Goal: Task Accomplishment & Management: Manage account settings

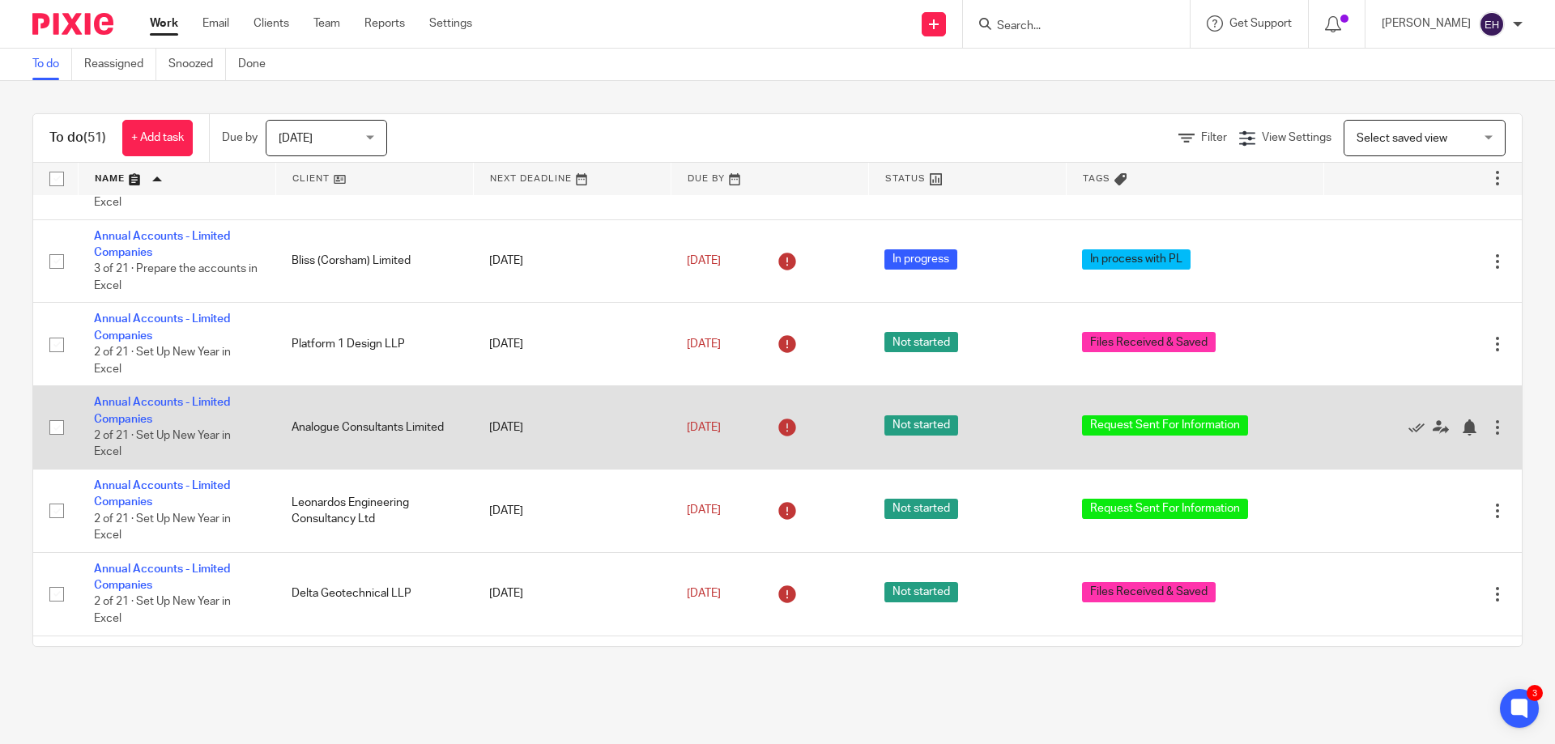
scroll to position [405, 0]
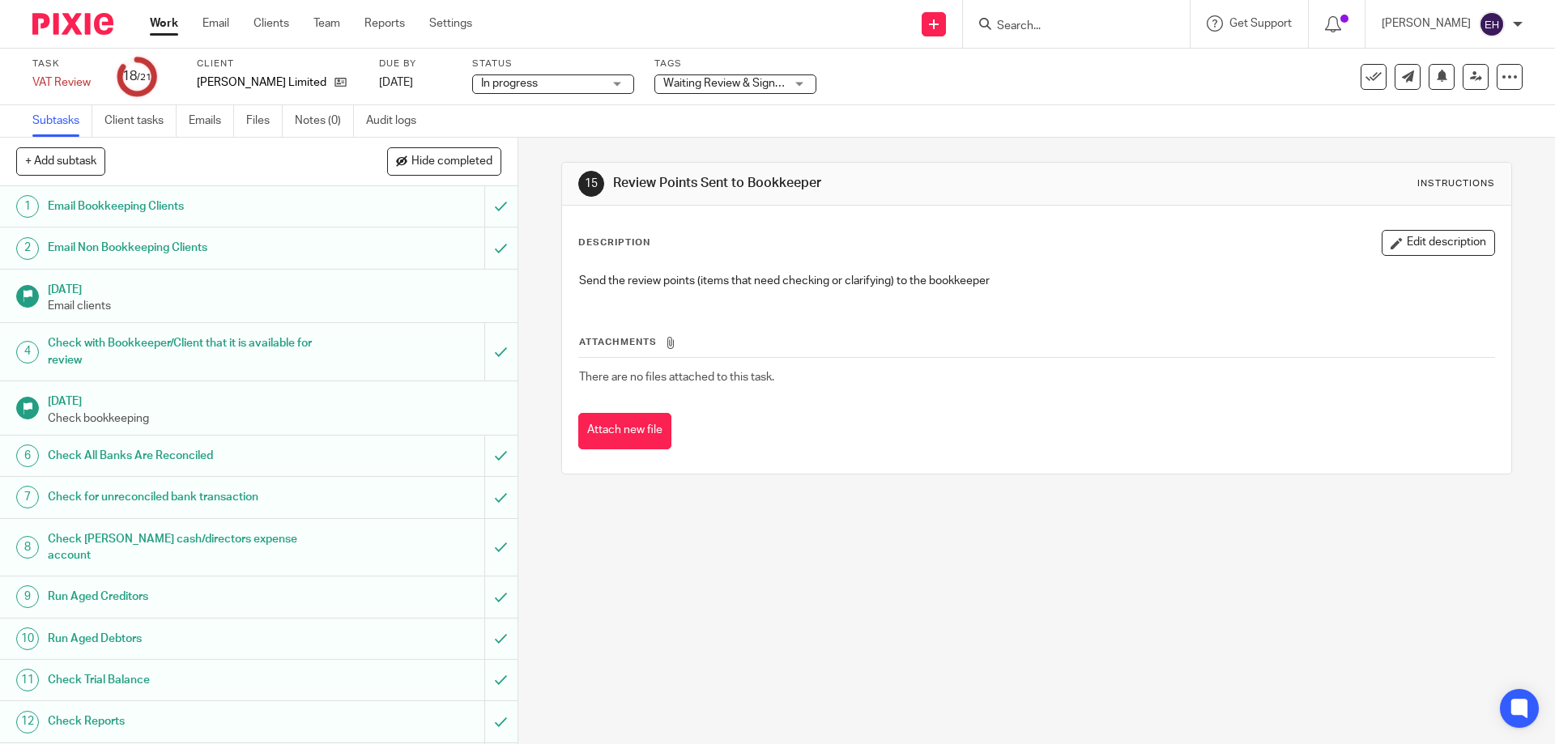
scroll to position [357, 0]
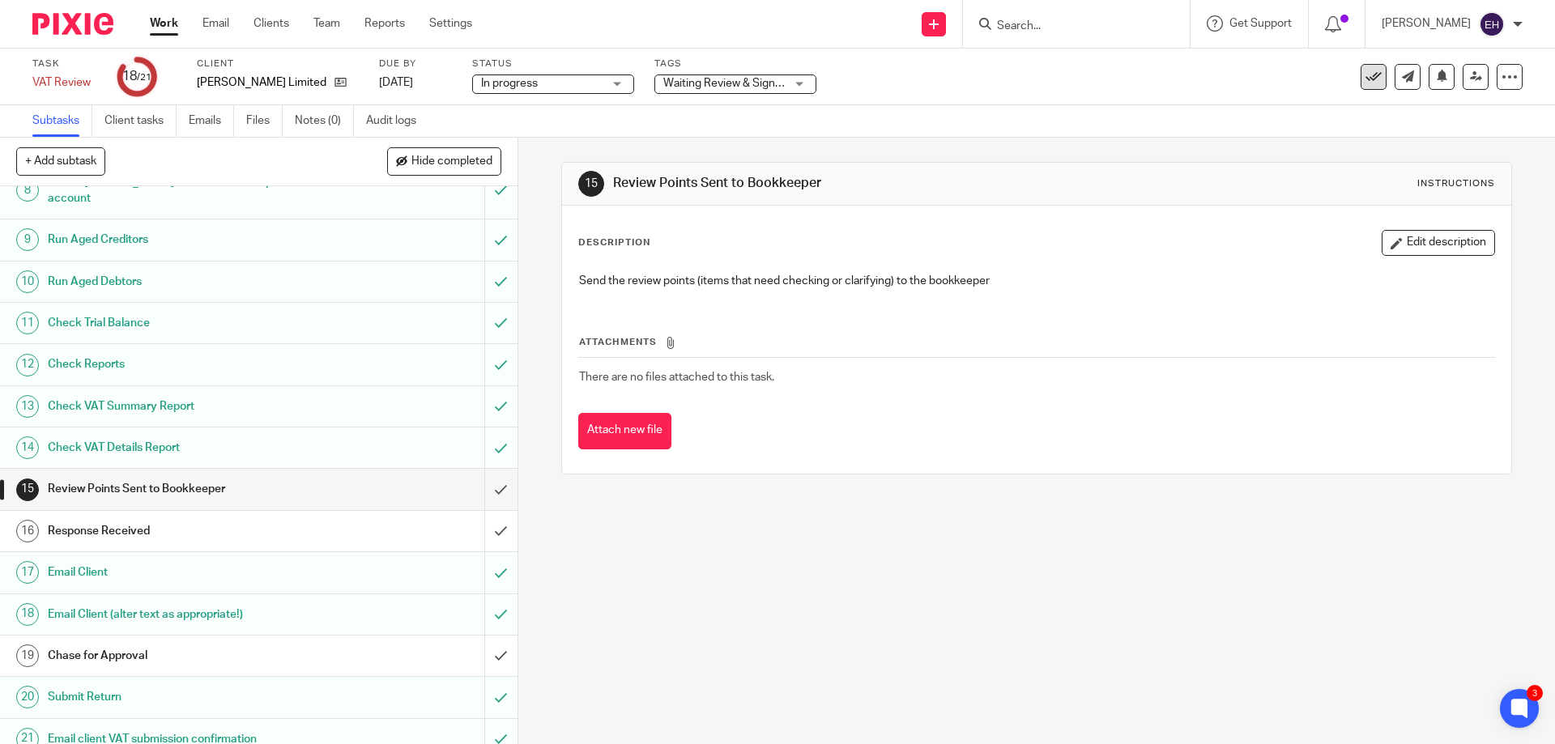
click at [1366, 73] on icon at bounding box center [1374, 77] width 16 height 16
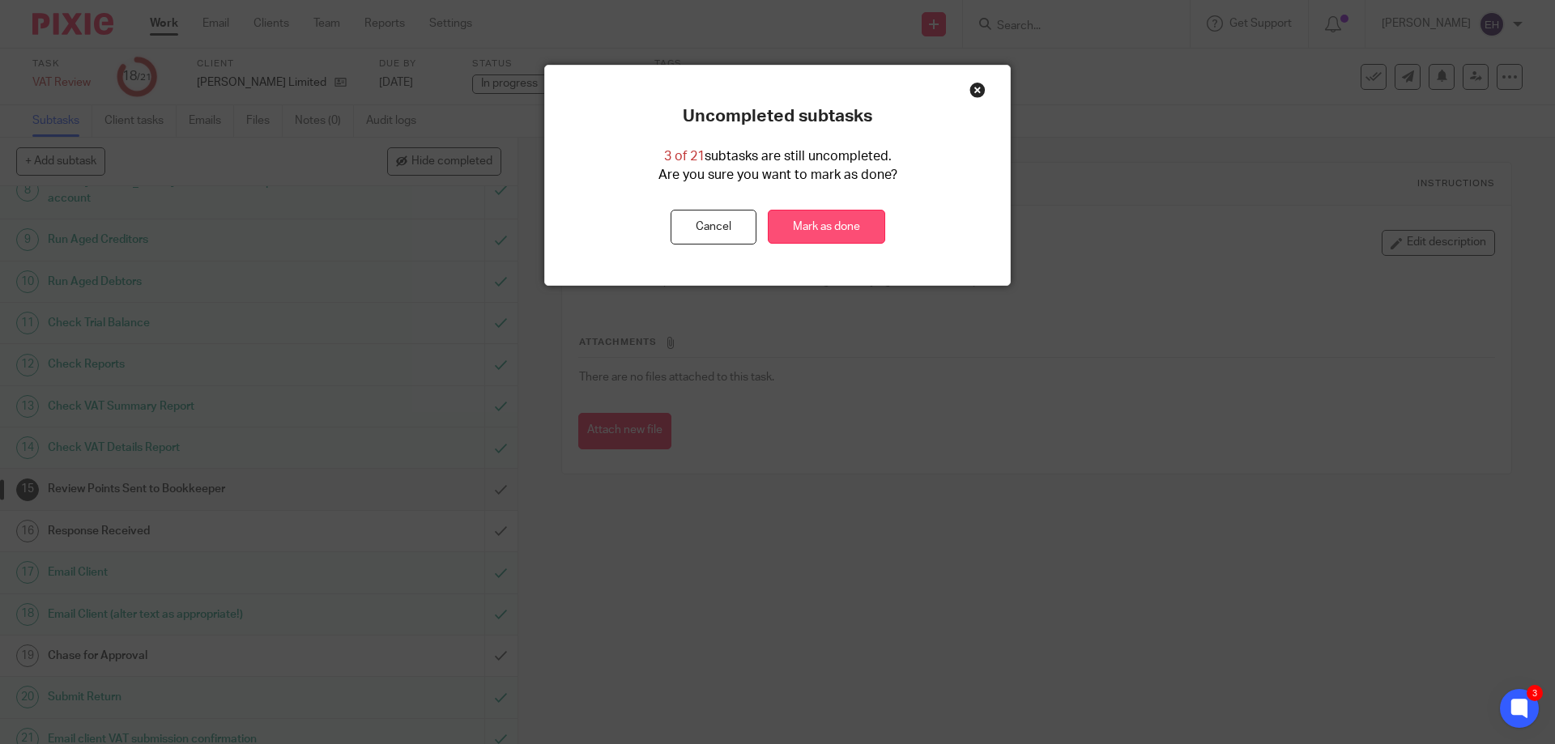
click at [857, 214] on link "Mark as done" at bounding box center [826, 227] width 117 height 35
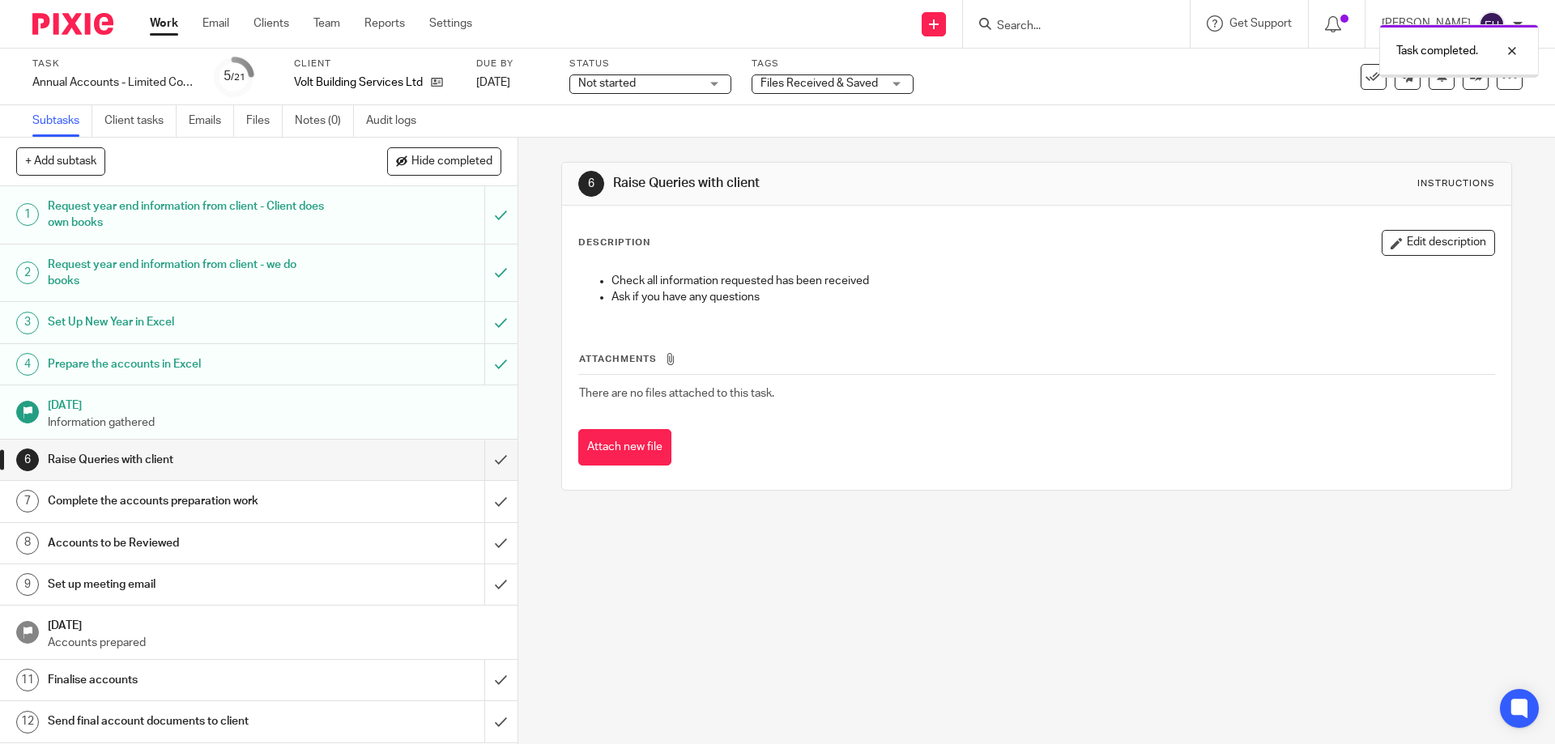
click at [483, 460] on input "submit" at bounding box center [259, 460] width 518 height 41
click at [693, 86] on span "Not started" at bounding box center [639, 83] width 122 height 17
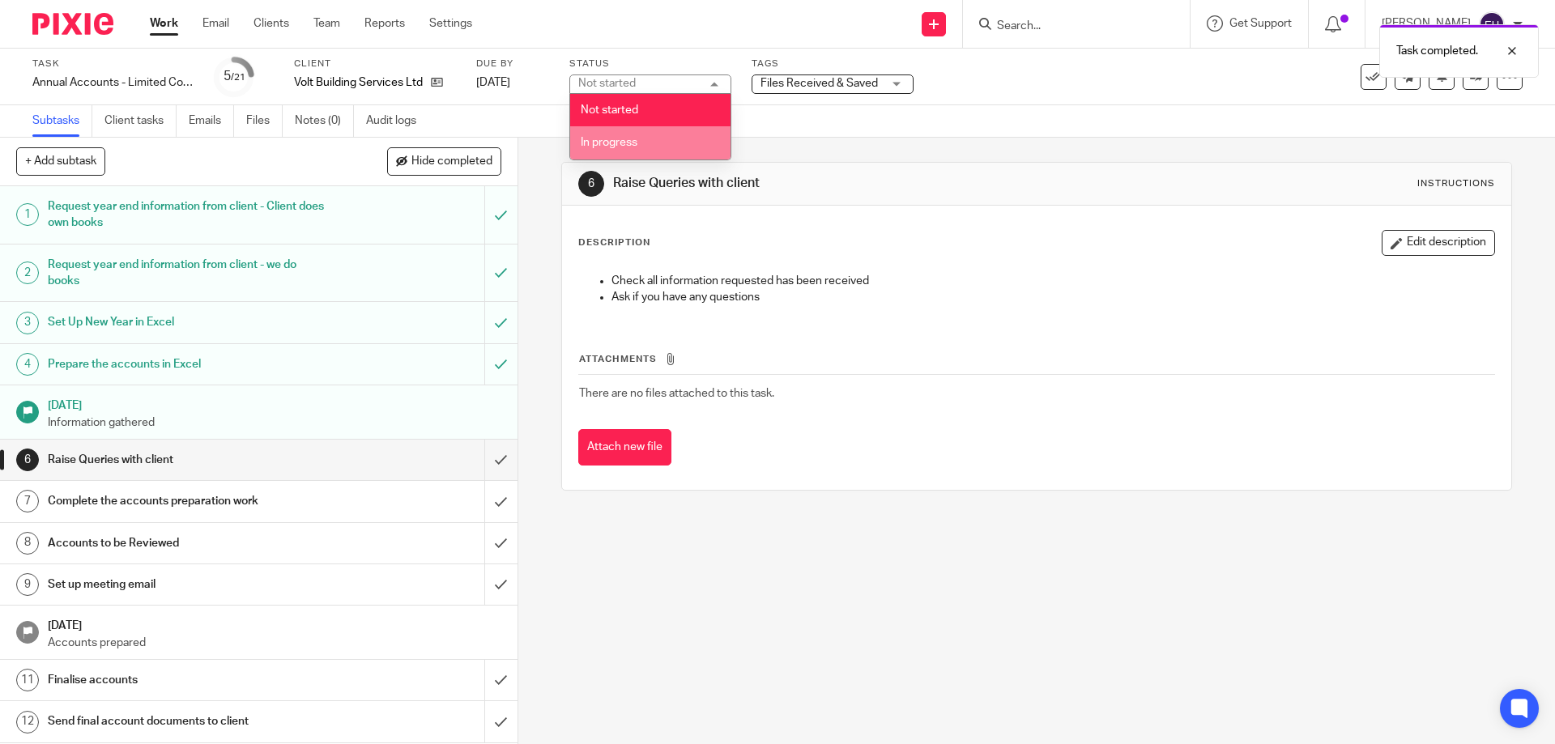
click at [673, 128] on li "In progress" at bounding box center [650, 142] width 160 height 33
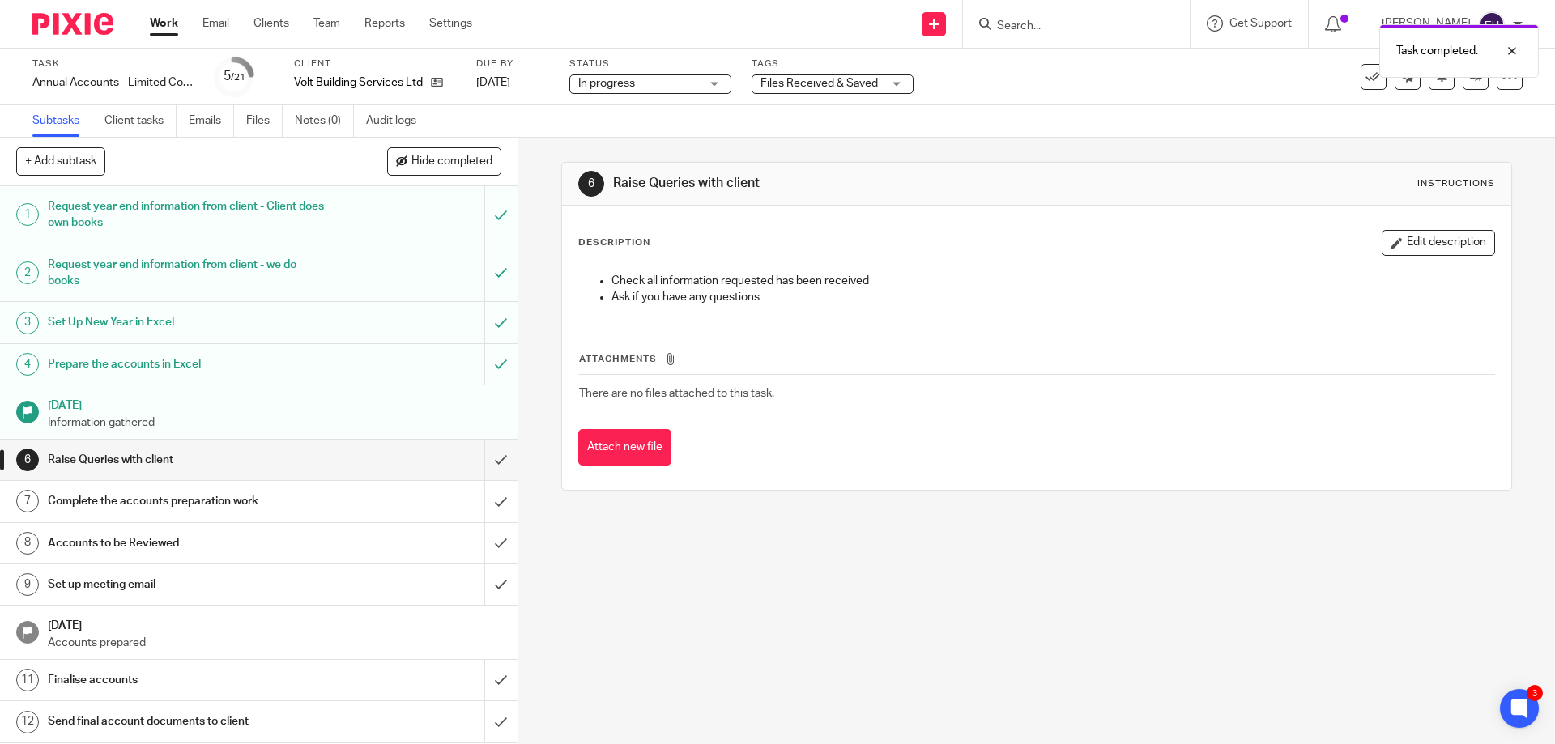
click at [767, 80] on span "Files Received & Saved" at bounding box center [819, 83] width 117 height 11
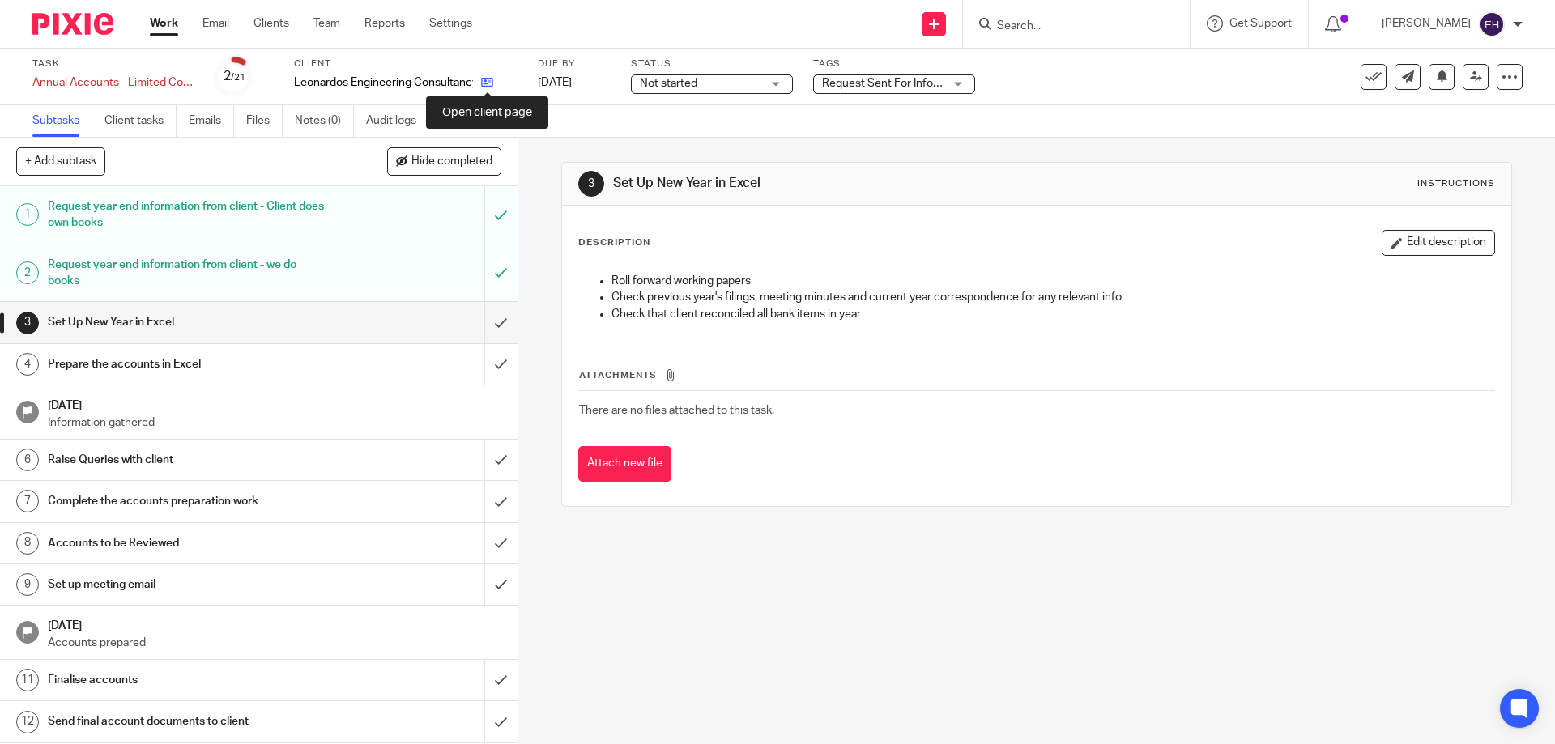
click at [489, 86] on icon at bounding box center [487, 82] width 12 height 12
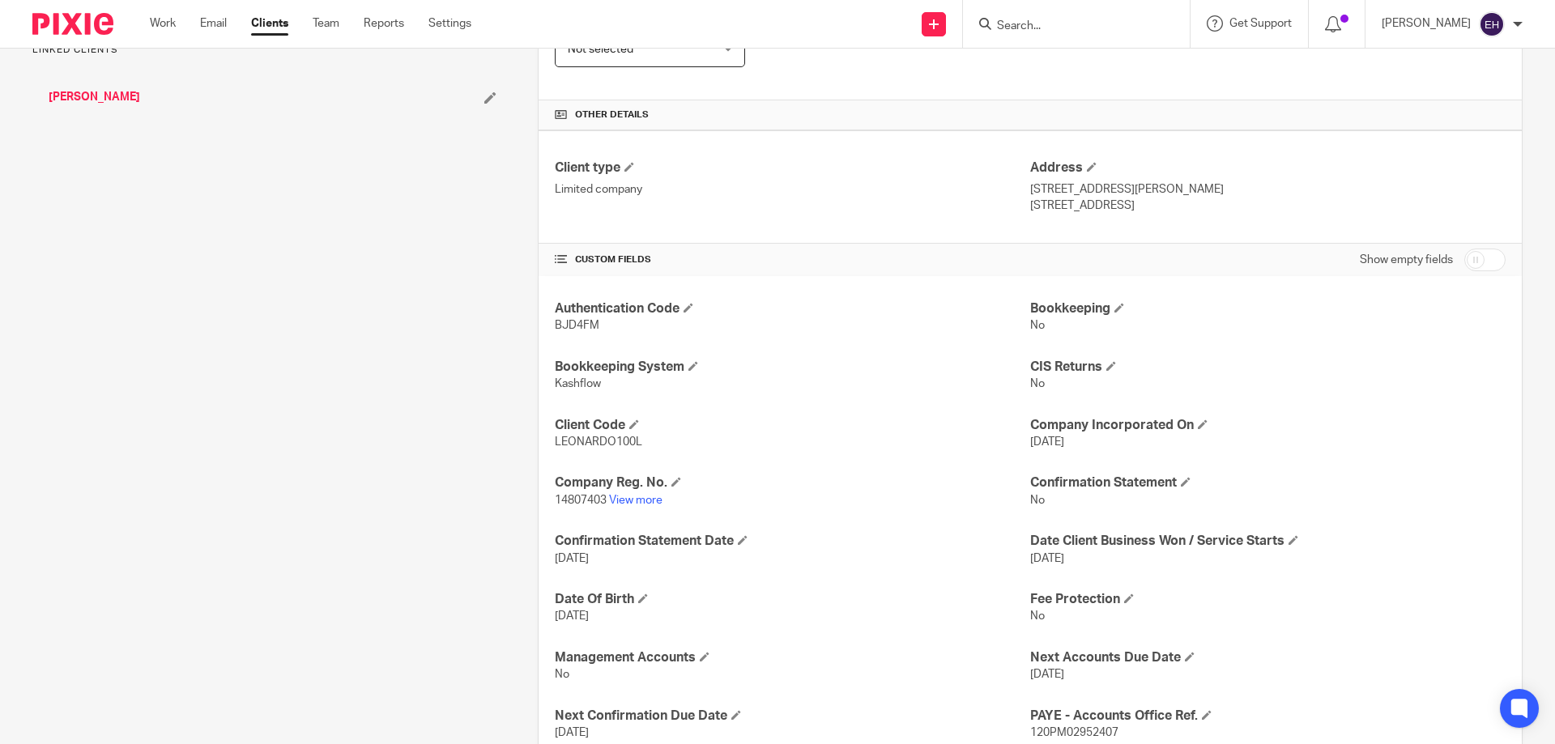
scroll to position [486, 0]
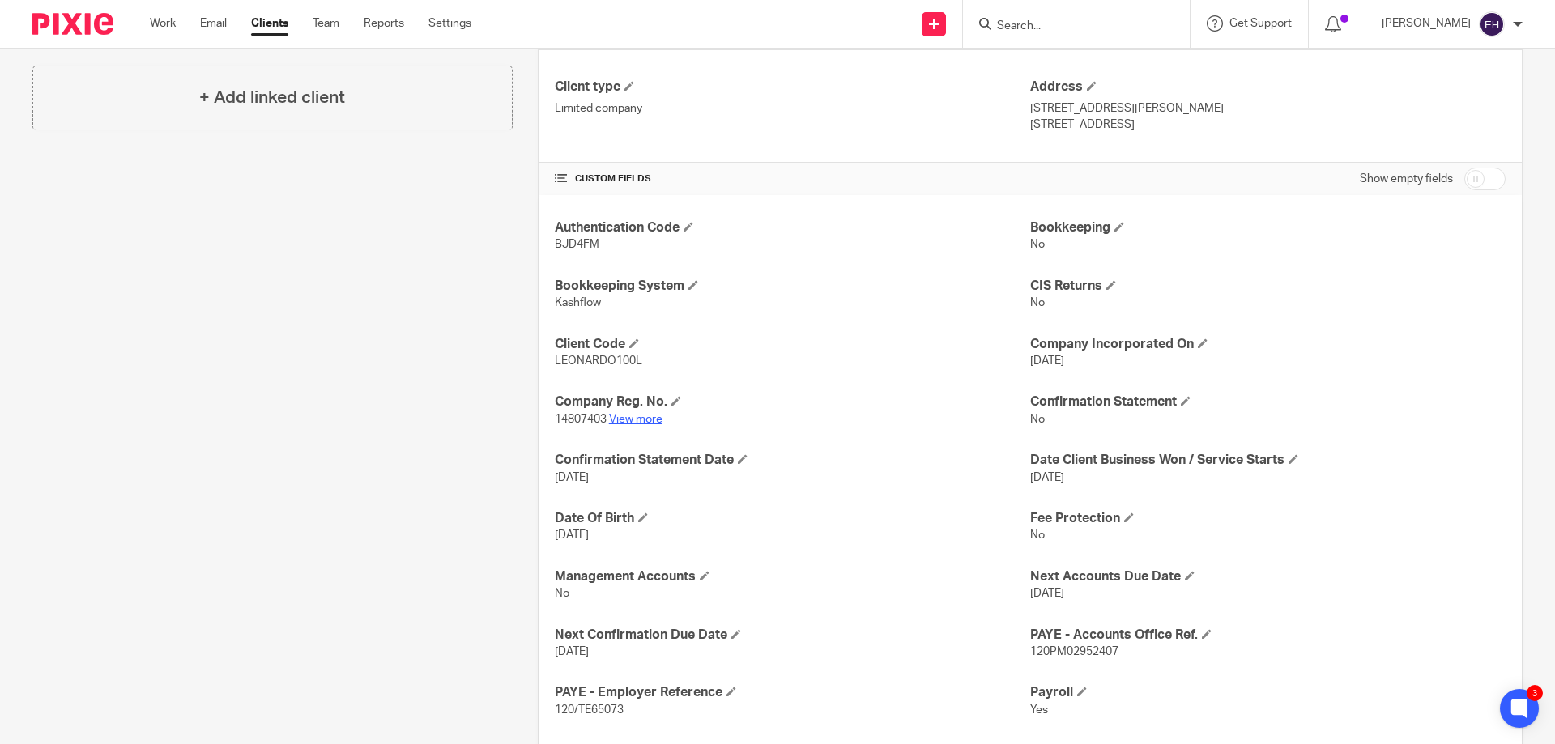
click at [631, 419] on link "View more" at bounding box center [635, 419] width 53 height 11
